Goal: Communication & Community: Answer question/provide support

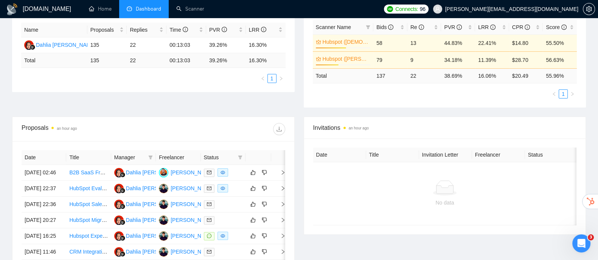
scroll to position [236, 0]
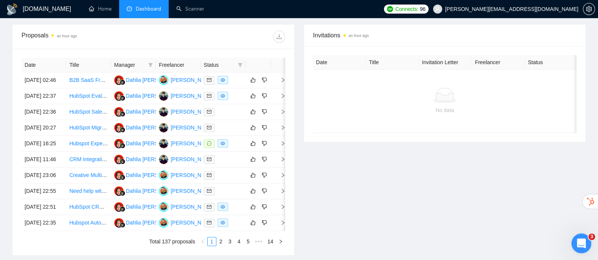
click at [584, 245] on div "Open Intercom Messenger" at bounding box center [579, 242] width 25 height 25
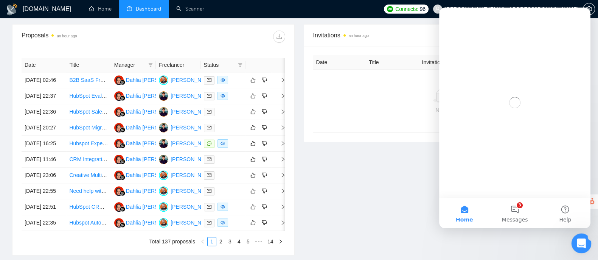
scroll to position [0, 0]
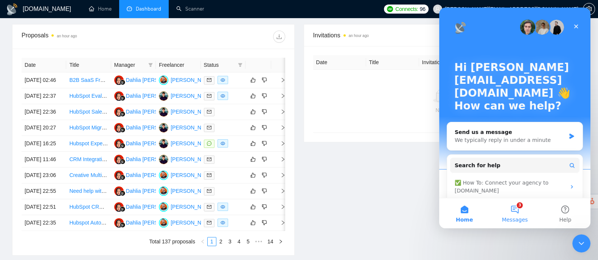
click at [517, 212] on button "3 Messages" at bounding box center [514, 213] width 50 height 30
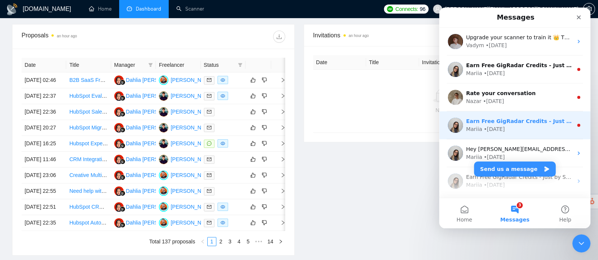
click at [514, 128] on div "Mariia • [DATE]" at bounding box center [519, 130] width 107 height 8
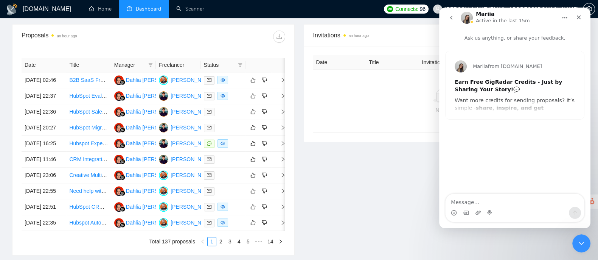
click at [517, 99] on div "Mariia from [DOMAIN_NAME] Earn Free GigRadar Credits - Just by Sharing Your Sto…" at bounding box center [514, 85] width 138 height 68
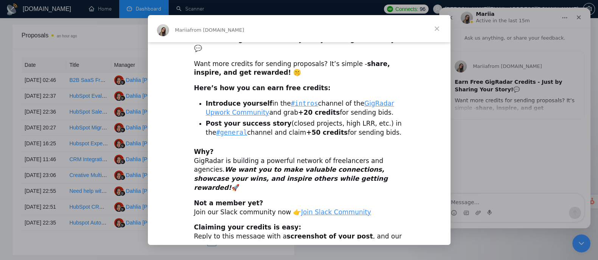
scroll to position [7, 0]
click at [440, 30] on span "Close" at bounding box center [436, 28] width 27 height 27
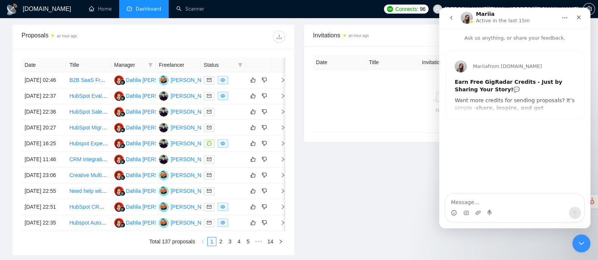
scroll to position [94, 0]
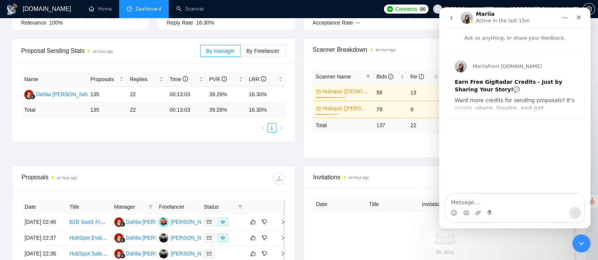
click at [450, 19] on icon "go back" at bounding box center [451, 18] width 6 height 6
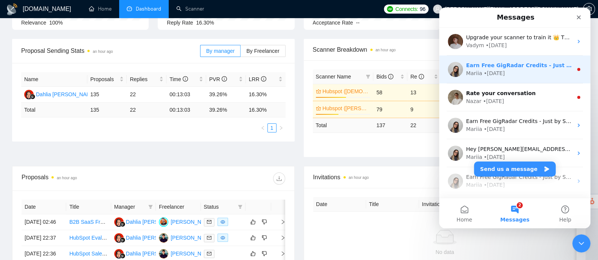
click at [501, 74] on div "• [DATE]" at bounding box center [493, 74] width 21 height 8
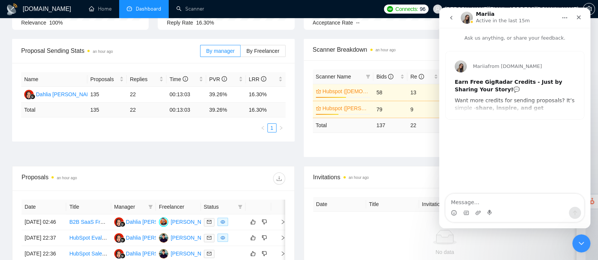
click at [482, 108] on div "Mariia from [DOMAIN_NAME] Earn Free GigRadar Credits - Just by Sharing Your Sto…" at bounding box center [514, 85] width 138 height 68
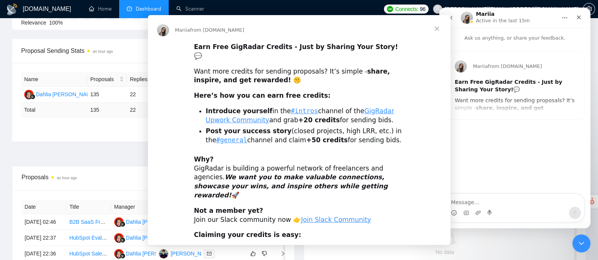
scroll to position [0, 0]
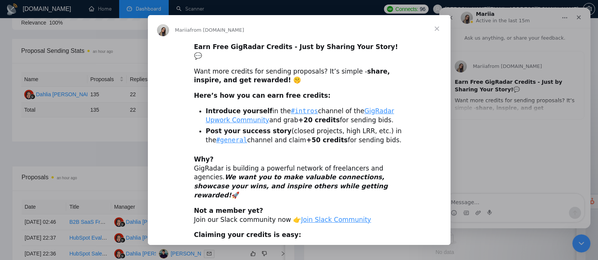
click at [435, 30] on span "Close" at bounding box center [436, 28] width 27 height 27
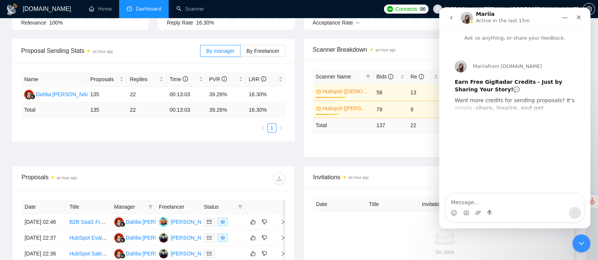
click at [450, 16] on icon "go back" at bounding box center [451, 18] width 6 height 6
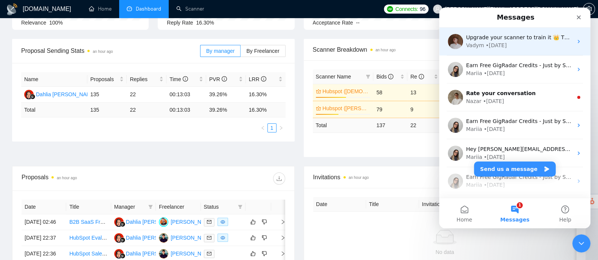
click at [508, 46] on div "Vadym • [DATE]" at bounding box center [519, 46] width 107 height 8
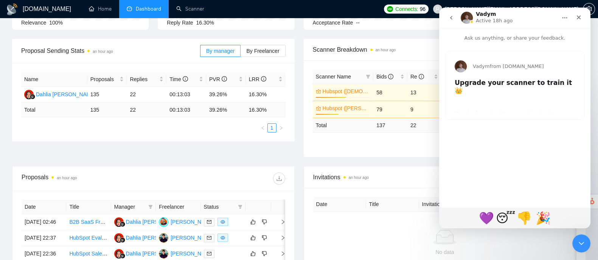
click at [495, 90] on h2 "Upgrade your scanner to train it 👑" at bounding box center [514, 89] width 120 height 20
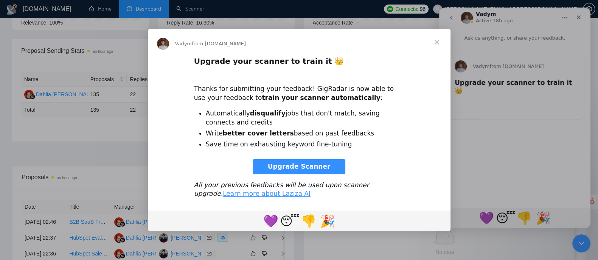
click at [433, 42] on span "Close" at bounding box center [436, 42] width 27 height 27
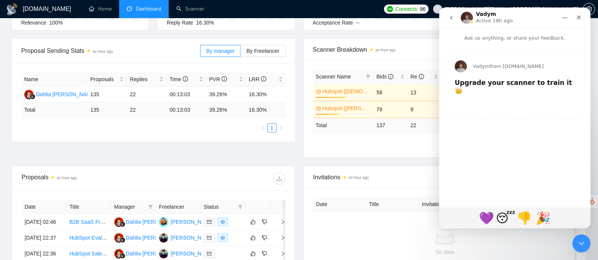
click at [451, 22] on button "go back" at bounding box center [451, 18] width 14 height 14
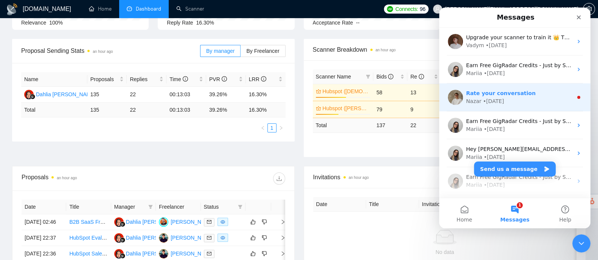
click at [528, 94] on div "Rate your conversation" at bounding box center [519, 94] width 107 height 8
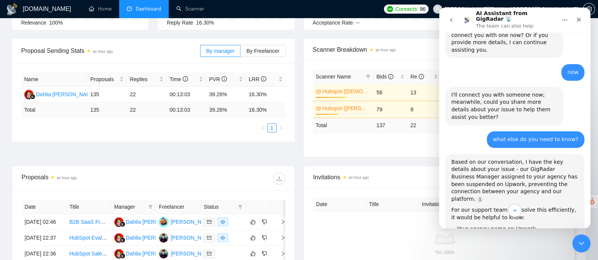
scroll to position [898, 0]
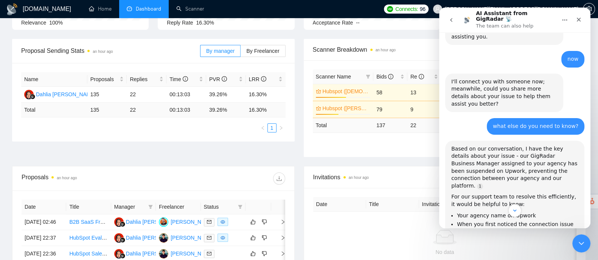
click at [448, 14] on button "go back" at bounding box center [451, 20] width 14 height 14
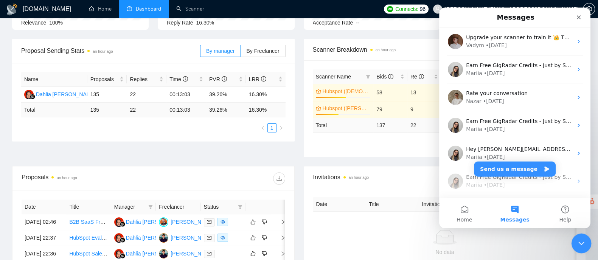
click at [580, 241] on icon "Close Intercom Messenger" at bounding box center [579, 242] width 9 height 9
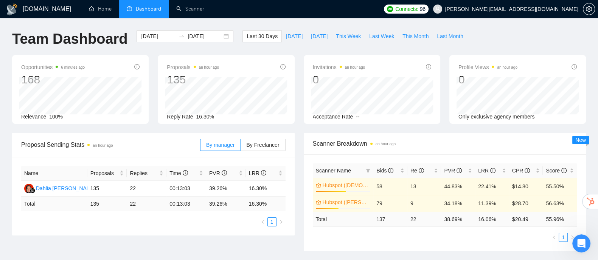
scroll to position [47, 0]
